Goal: Task Accomplishment & Management: Manage account settings

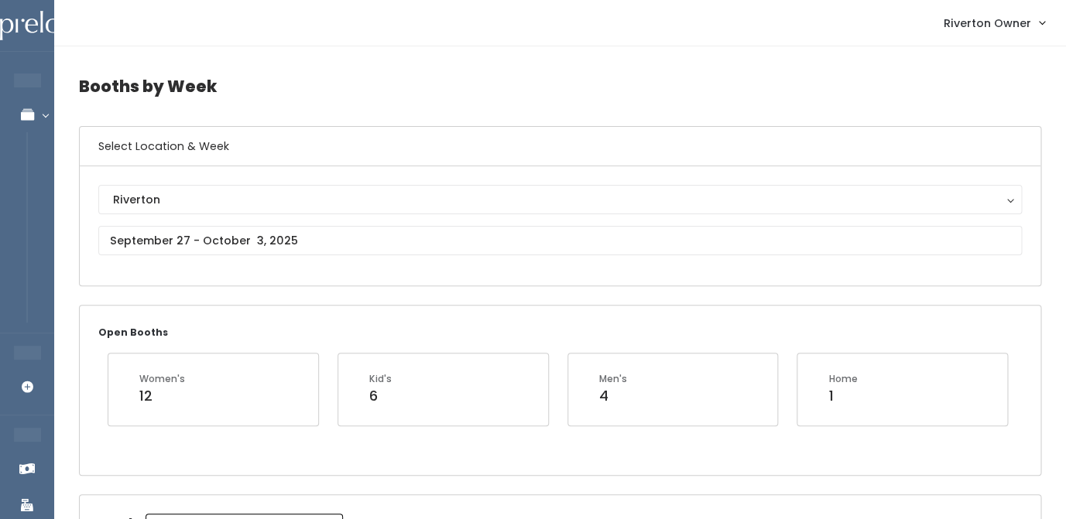
scroll to position [0, 301]
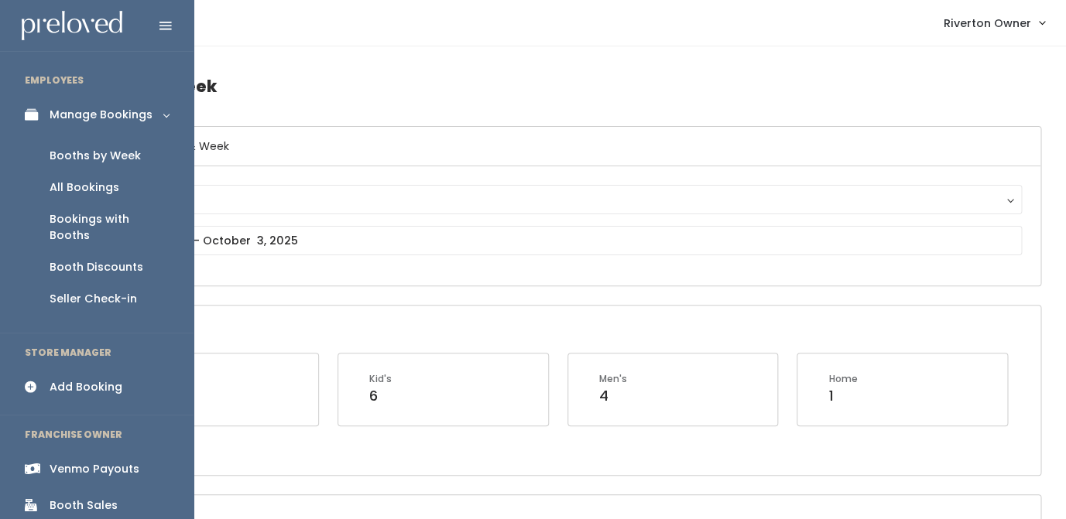
click at [84, 189] on div "All Bookings" at bounding box center [85, 188] width 70 height 16
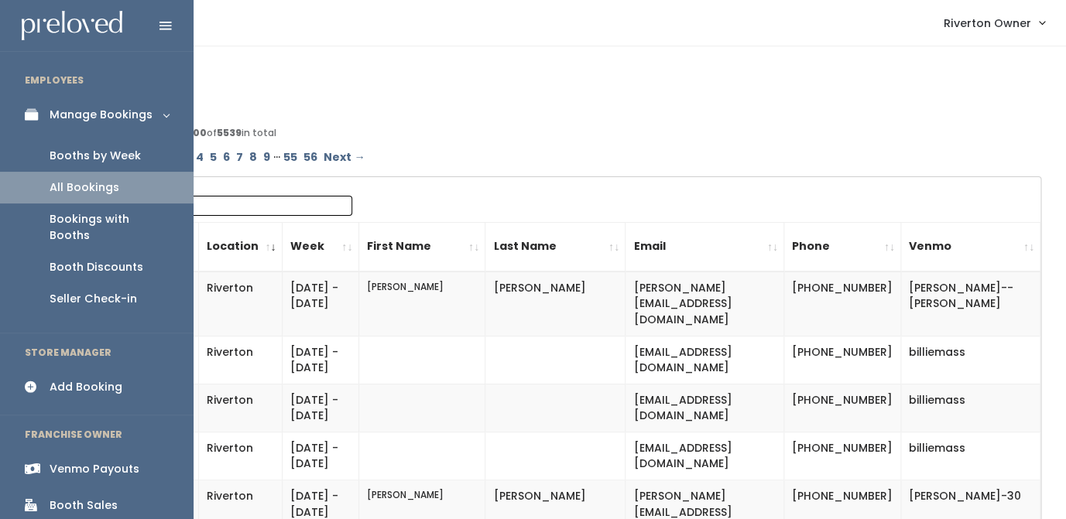
click at [68, 228] on link "Bookings with Booths" at bounding box center [97, 228] width 194 height 48
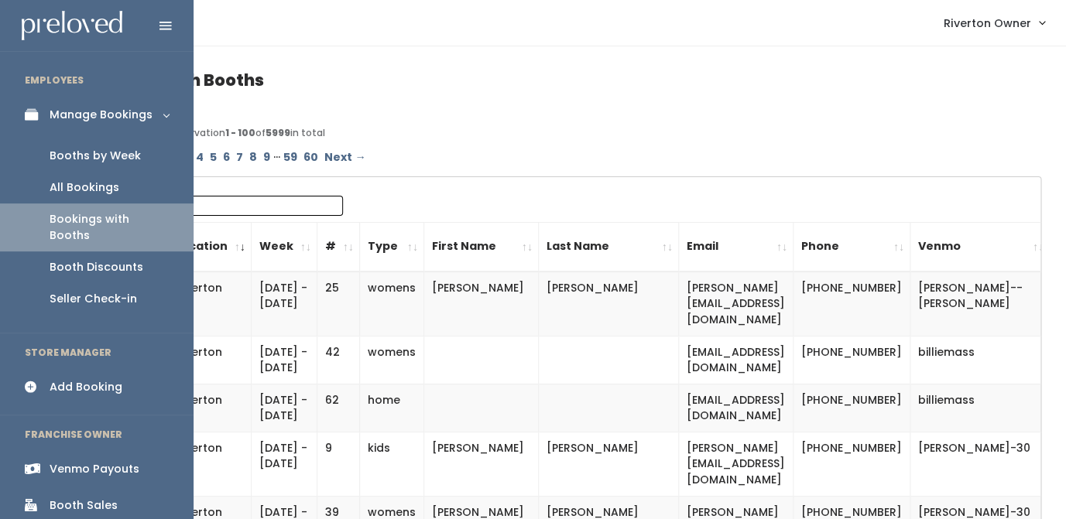
click at [80, 155] on div "Booths by Week" at bounding box center [95, 156] width 91 height 16
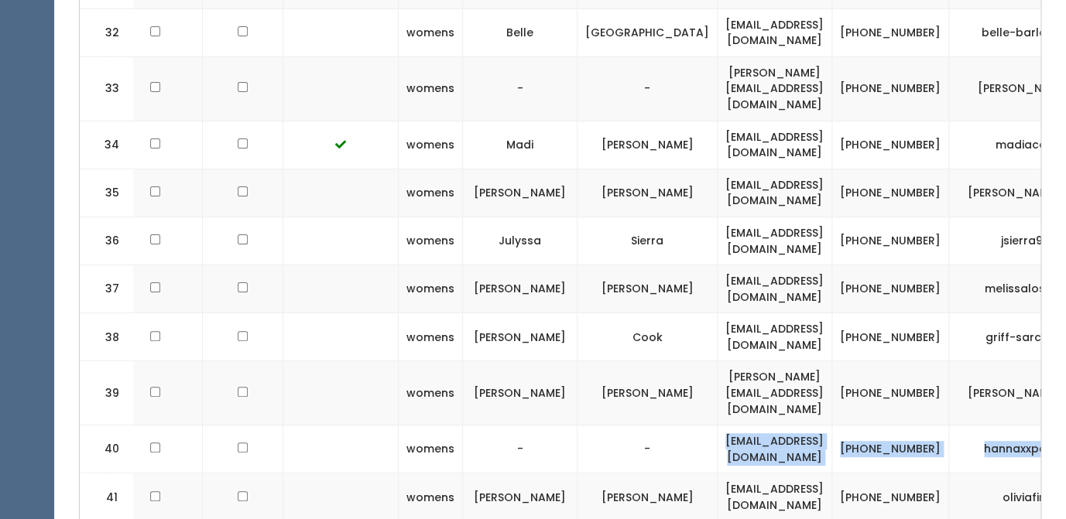
scroll to position [0, 286]
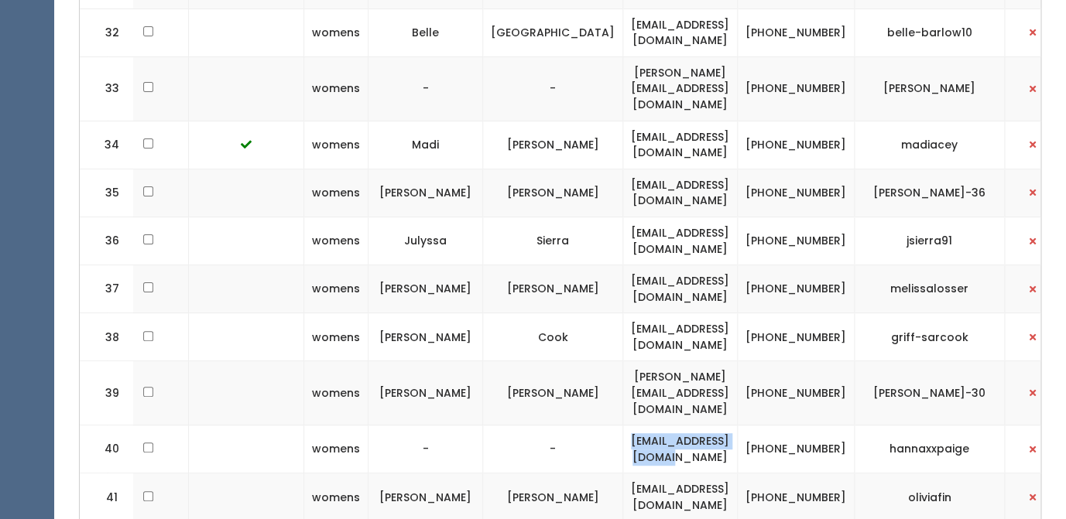
drag, startPoint x: 897, startPoint y: 258, endPoint x: 753, endPoint y: 257, distance: 144.8
click at [738, 426] on td "[EMAIL_ADDRESS][DOMAIN_NAME]" at bounding box center [680, 450] width 115 height 48
drag, startPoint x: 624, startPoint y: 348, endPoint x: 746, endPoint y: 350, distance: 122.3
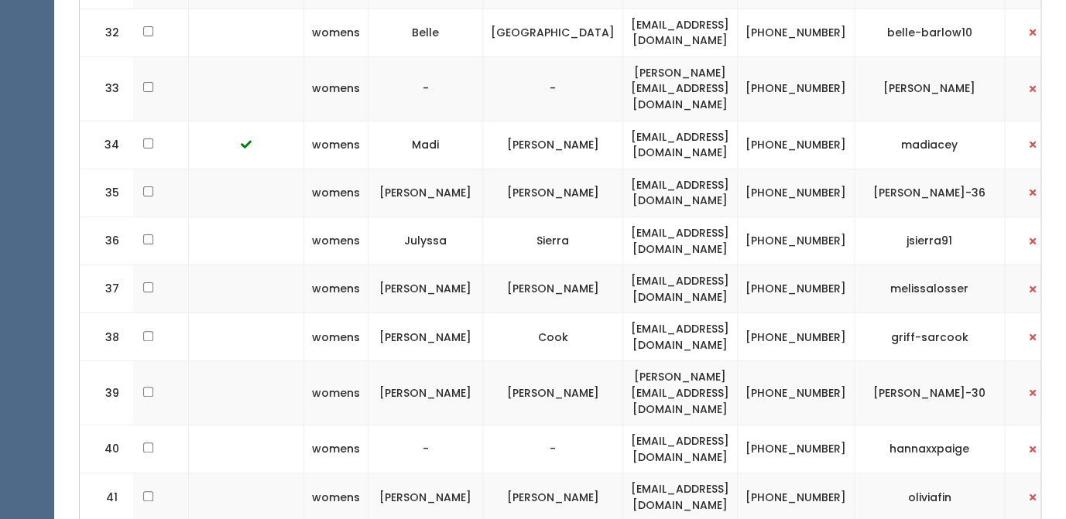
copy td "[EMAIL_ADDRESS][DOMAIN_NAME]"
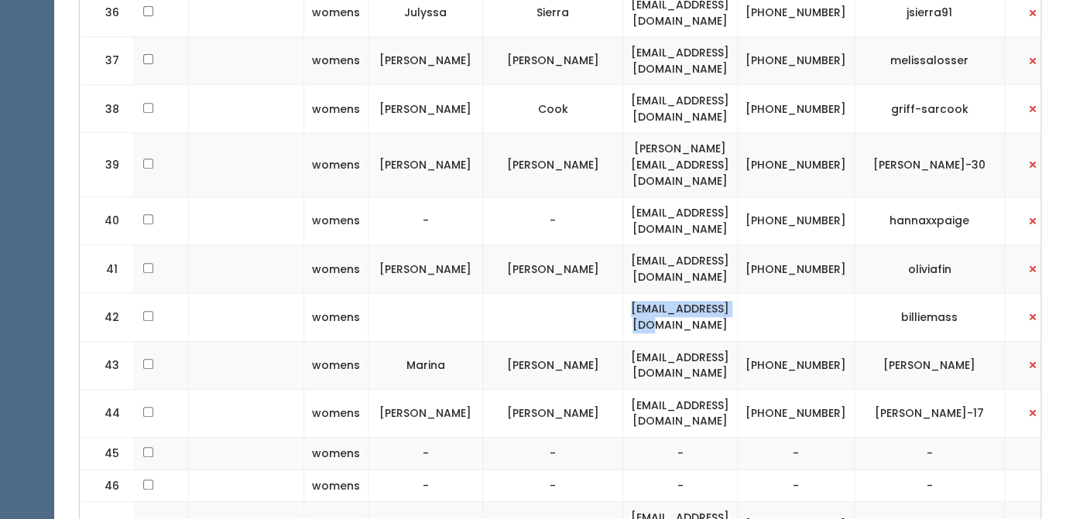
scroll to position [2326, 0]
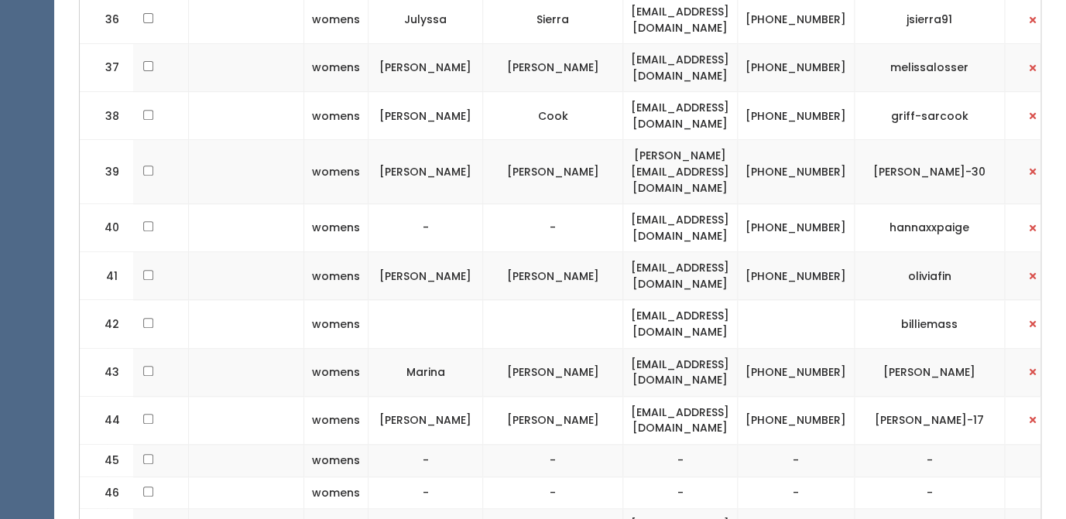
click at [738, 300] on td "[EMAIL_ADDRESS][DOMAIN_NAME]" at bounding box center [680, 324] width 115 height 48
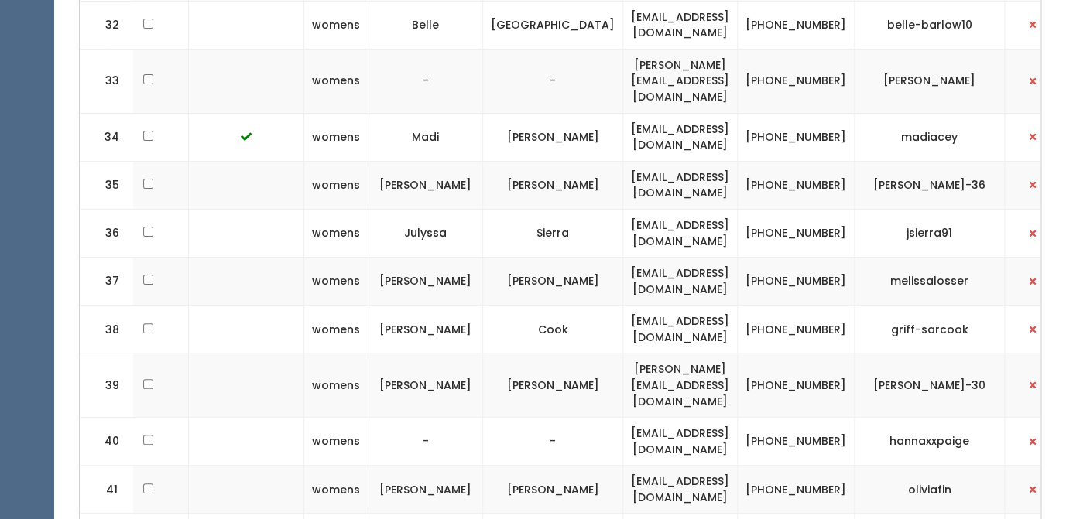
scroll to position [2110, 0]
